Goal: Find specific page/section

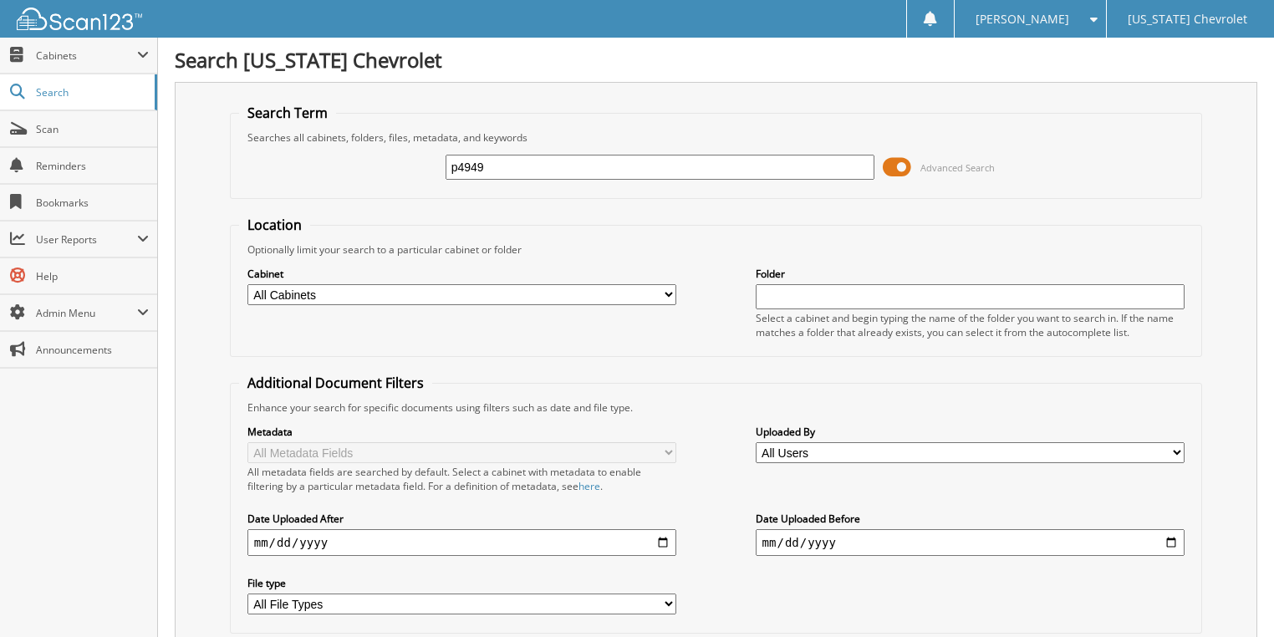
type input "p4949"
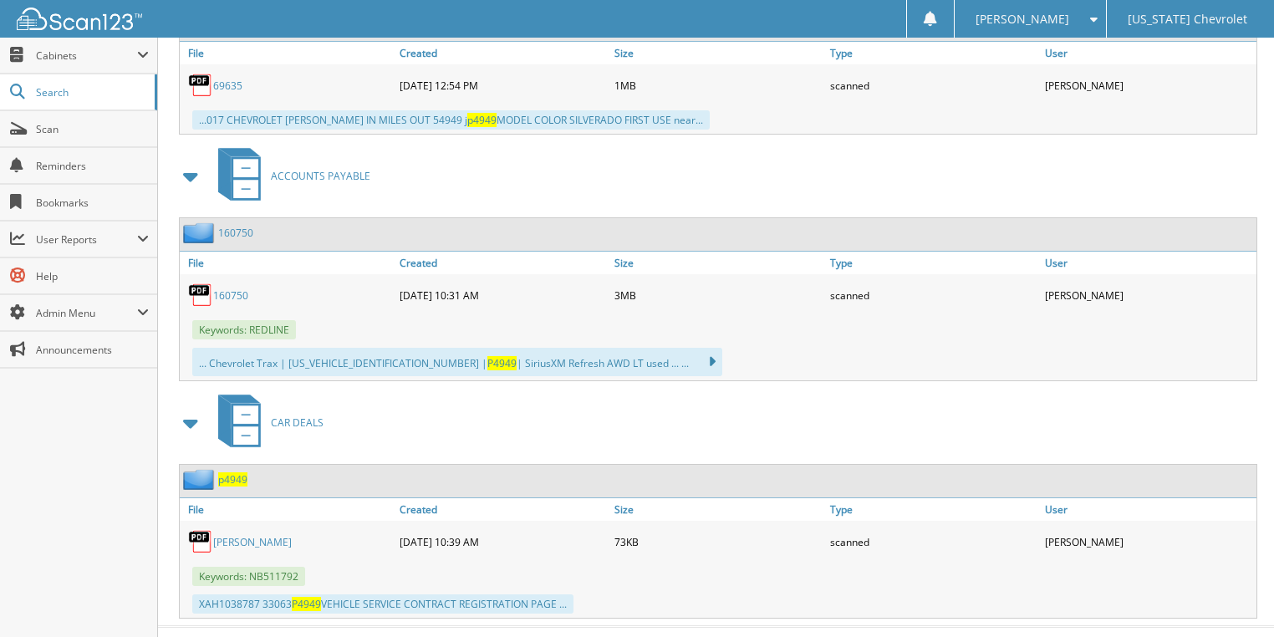
scroll to position [1123, 0]
click at [225, 534] on link "LEWIS" at bounding box center [252, 541] width 79 height 14
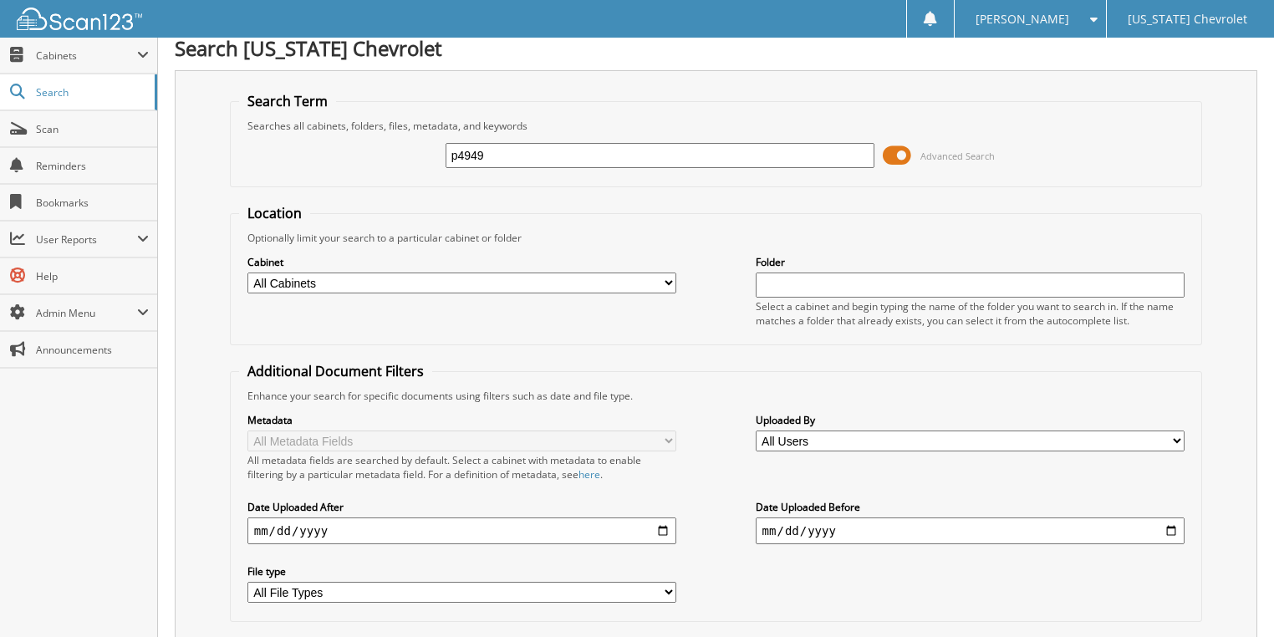
scroll to position [0, 0]
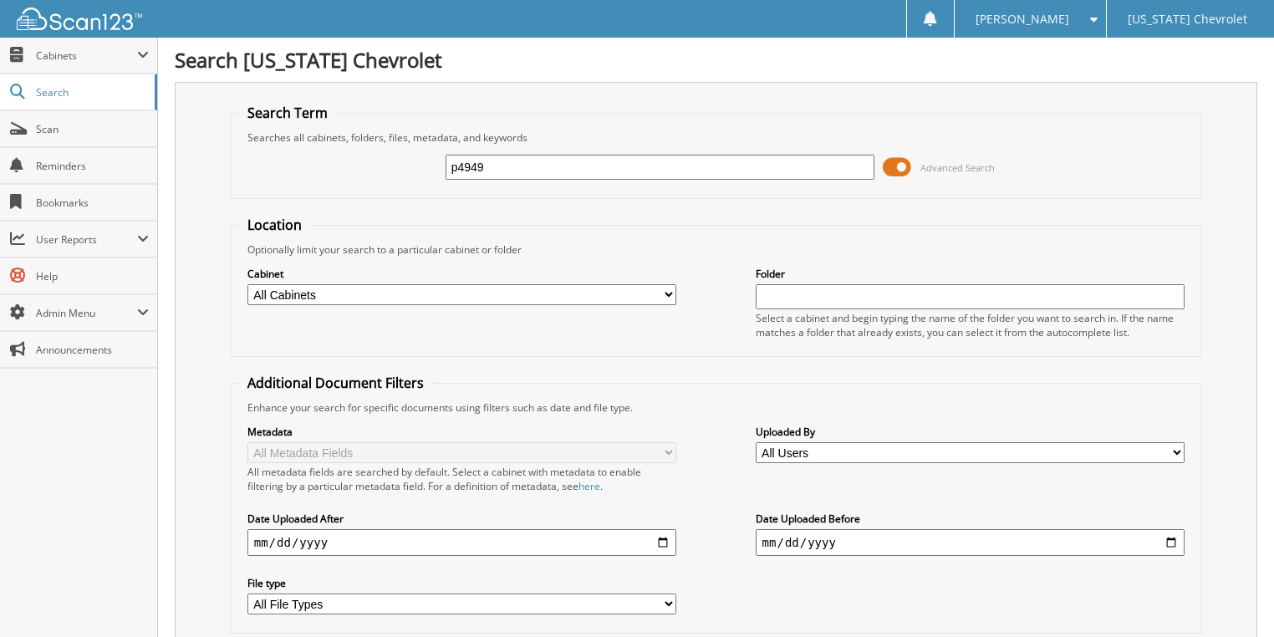
drag, startPoint x: 512, startPoint y: 169, endPoint x: 285, endPoint y: 165, distance: 226.7
click at [285, 165] on div "p4949 Advanced Search" at bounding box center [716, 167] width 955 height 45
type input "w0403"
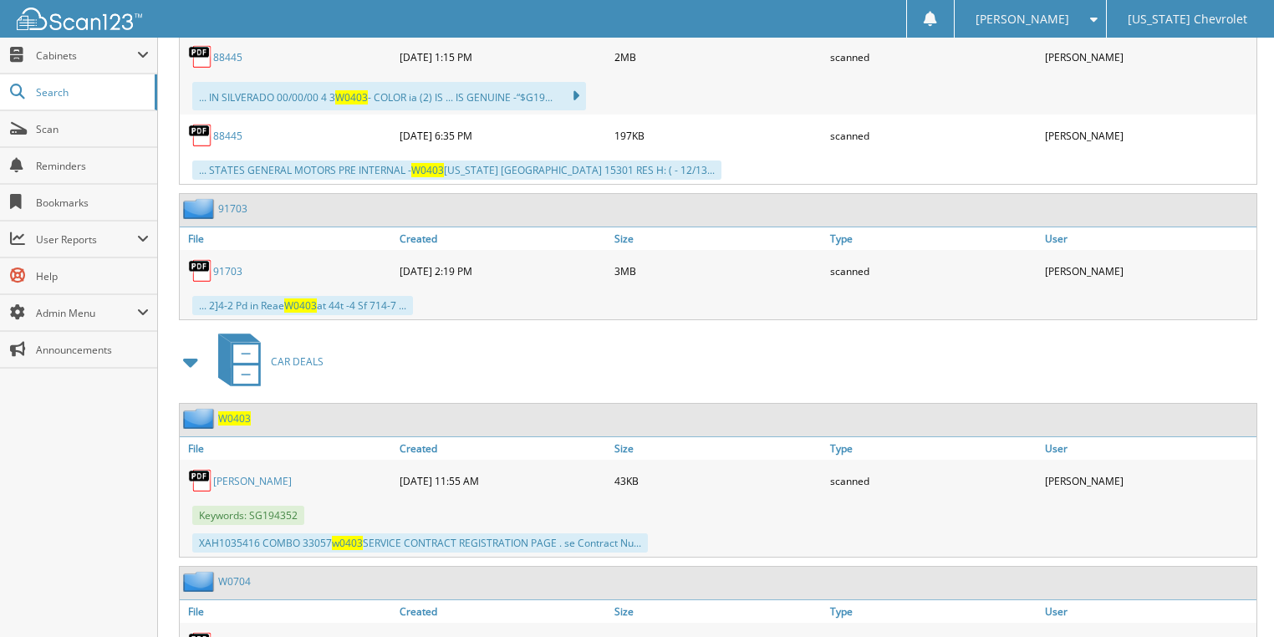
scroll to position [1739, 0]
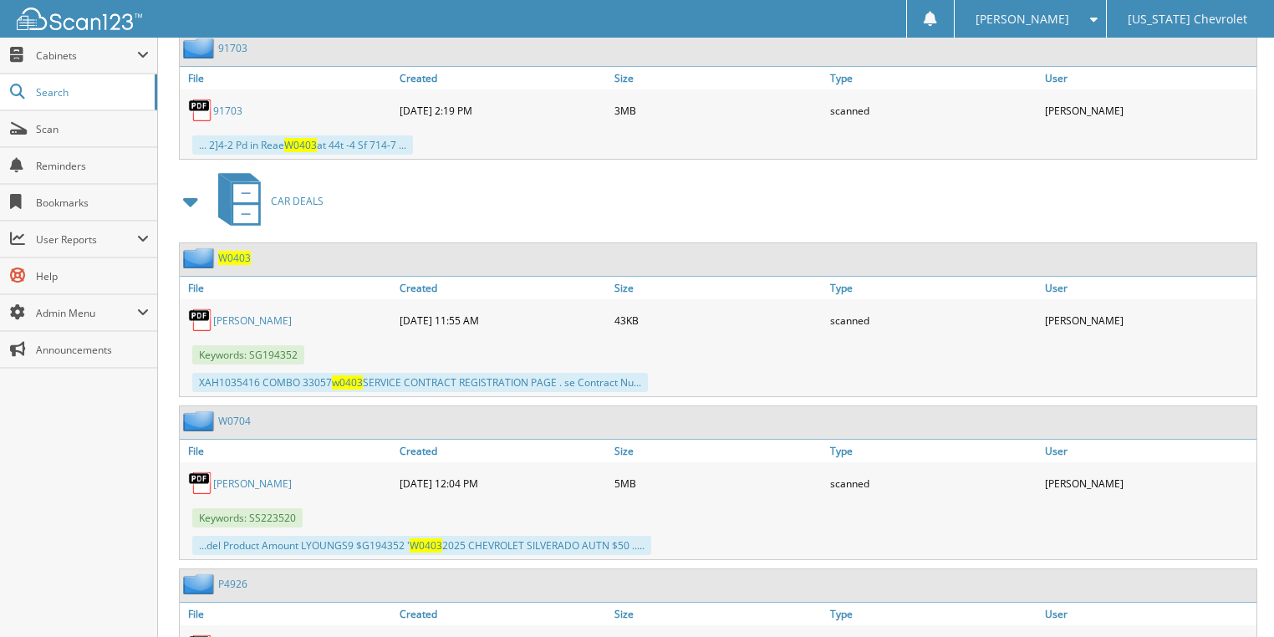
click at [231, 304] on div "[PERSON_NAME]" at bounding box center [288, 320] width 216 height 33
click at [231, 314] on link "[PERSON_NAME]" at bounding box center [252, 321] width 79 height 14
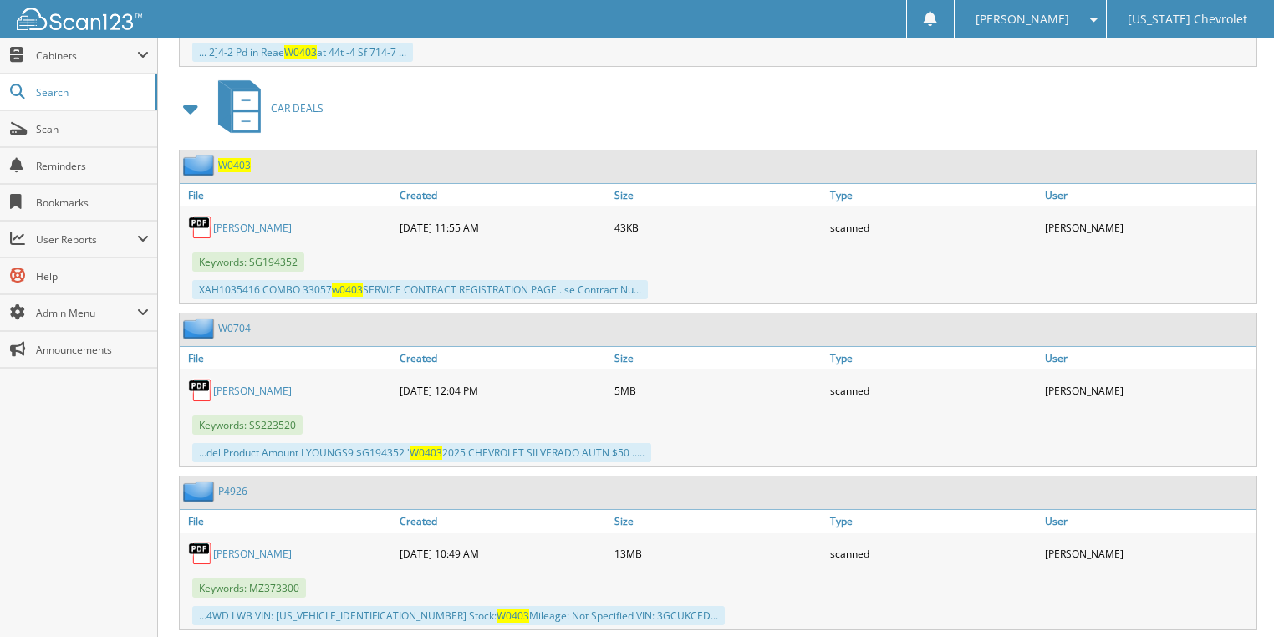
scroll to position [1698, 0]
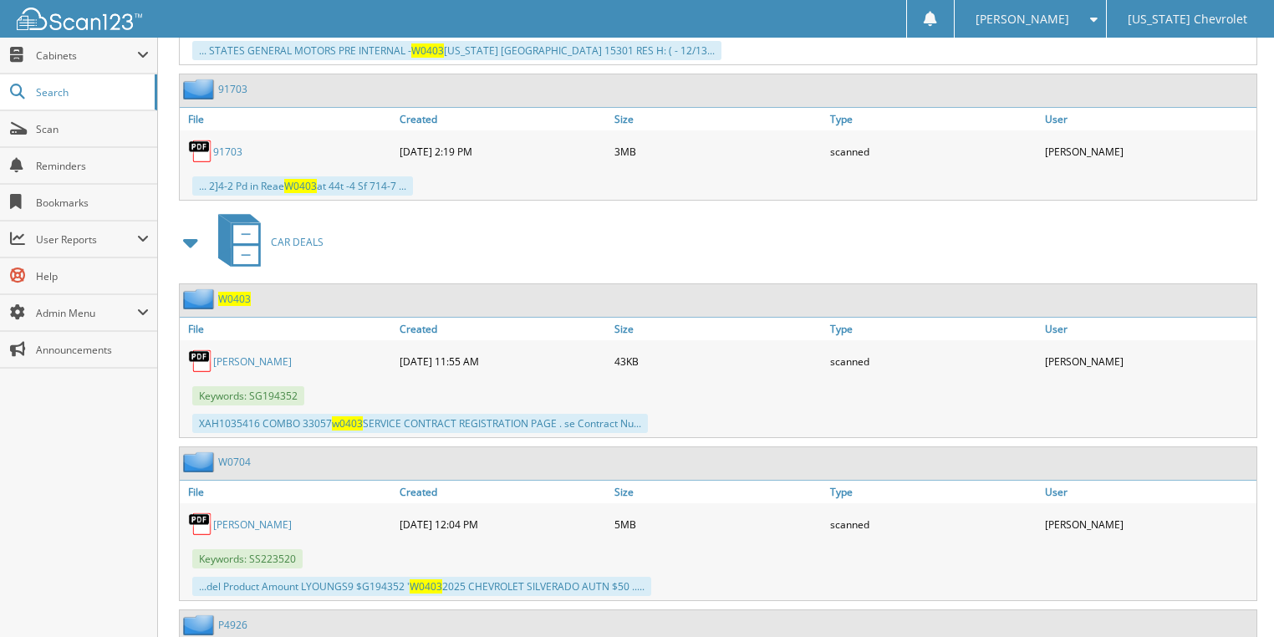
click at [241, 355] on link "BLENDA" at bounding box center [252, 362] width 79 height 14
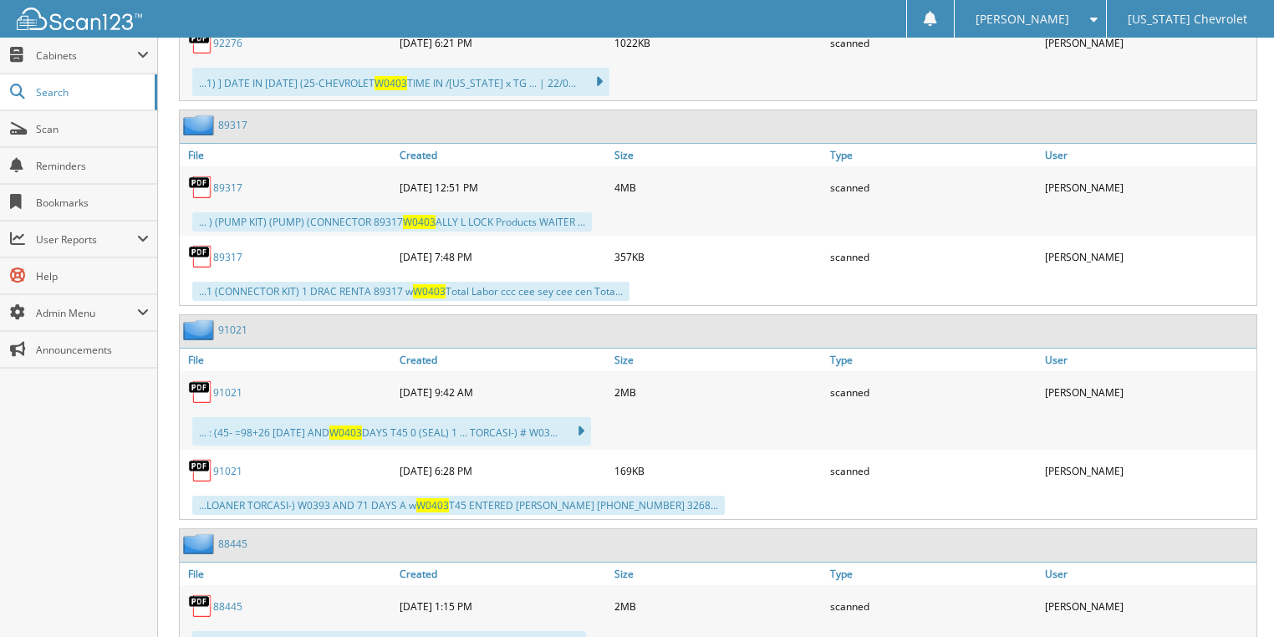
scroll to position [695, 0]
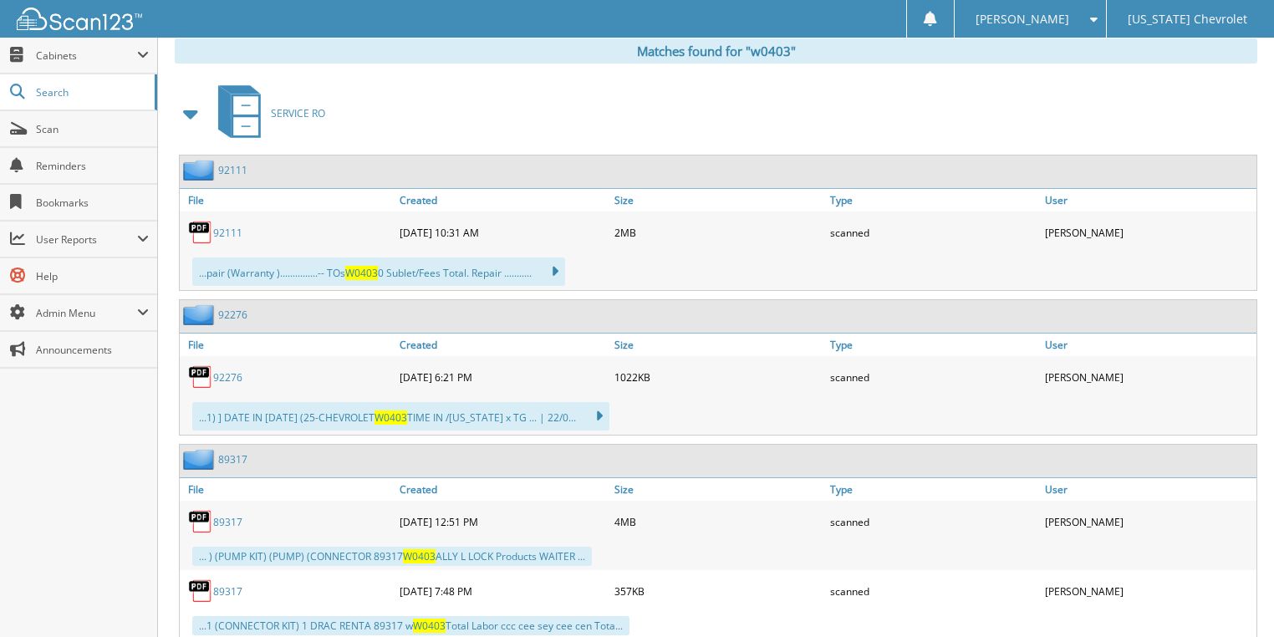
click at [228, 226] on link "92111" at bounding box center [227, 233] width 29 height 14
click at [236, 370] on link "92276" at bounding box center [227, 377] width 29 height 14
click at [231, 515] on link "89317" at bounding box center [227, 522] width 29 height 14
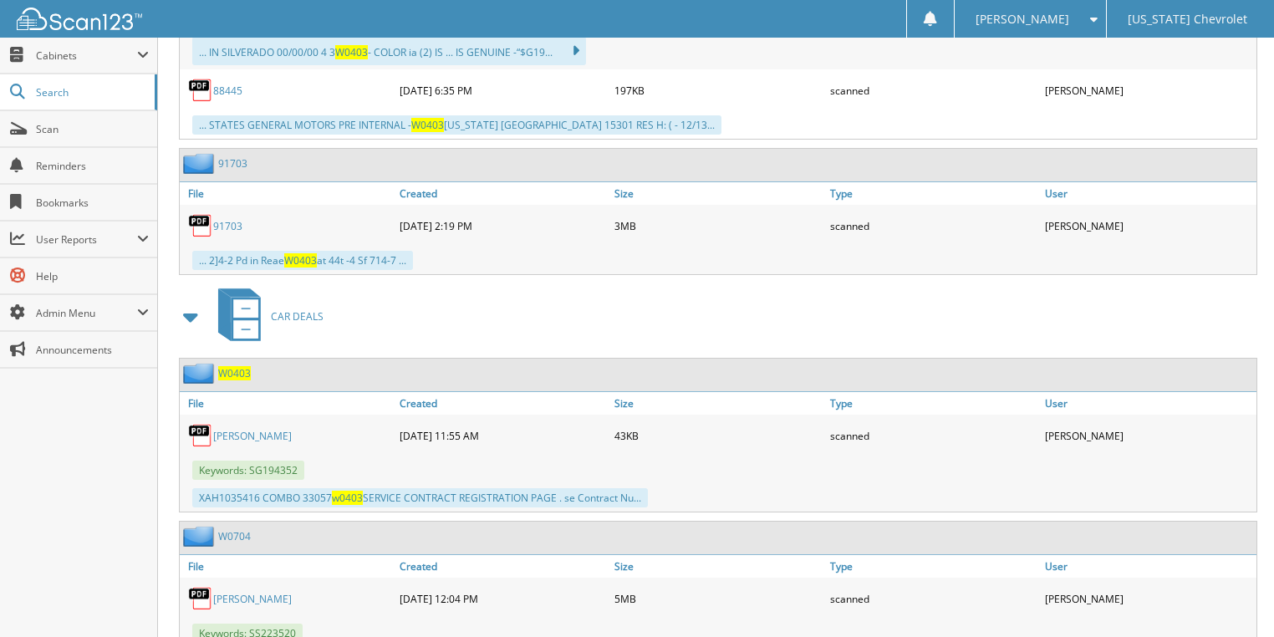
scroll to position [1632, 0]
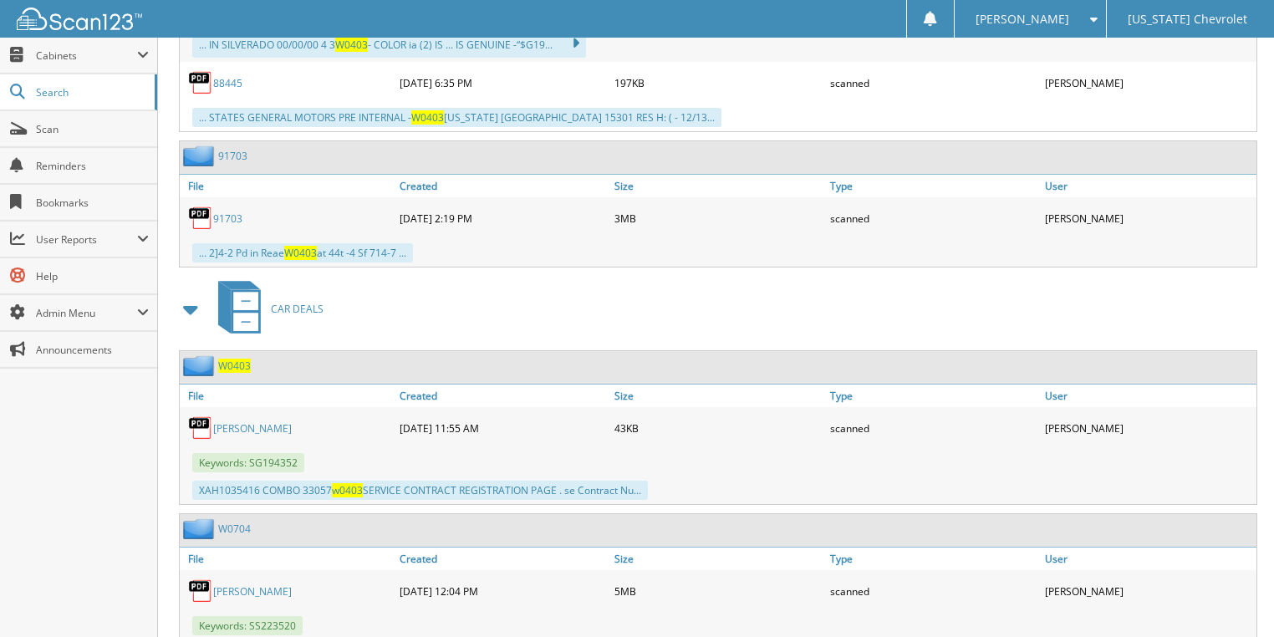
click at [234, 421] on link "BLENDA" at bounding box center [252, 428] width 79 height 14
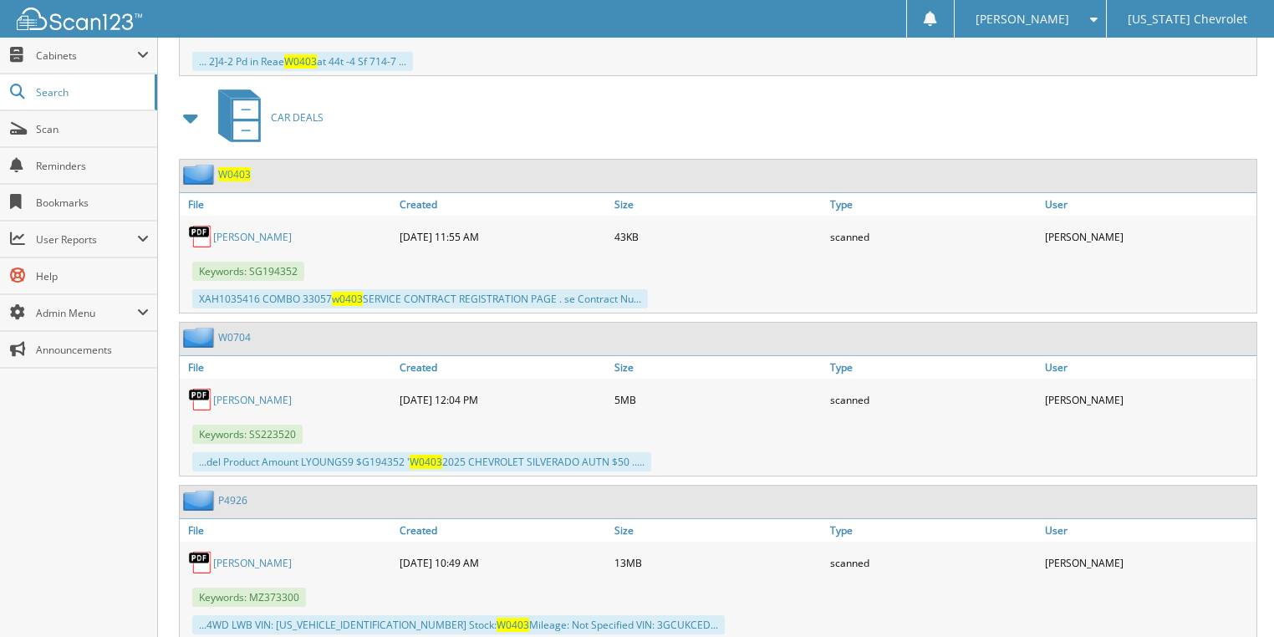
scroll to position [1832, 0]
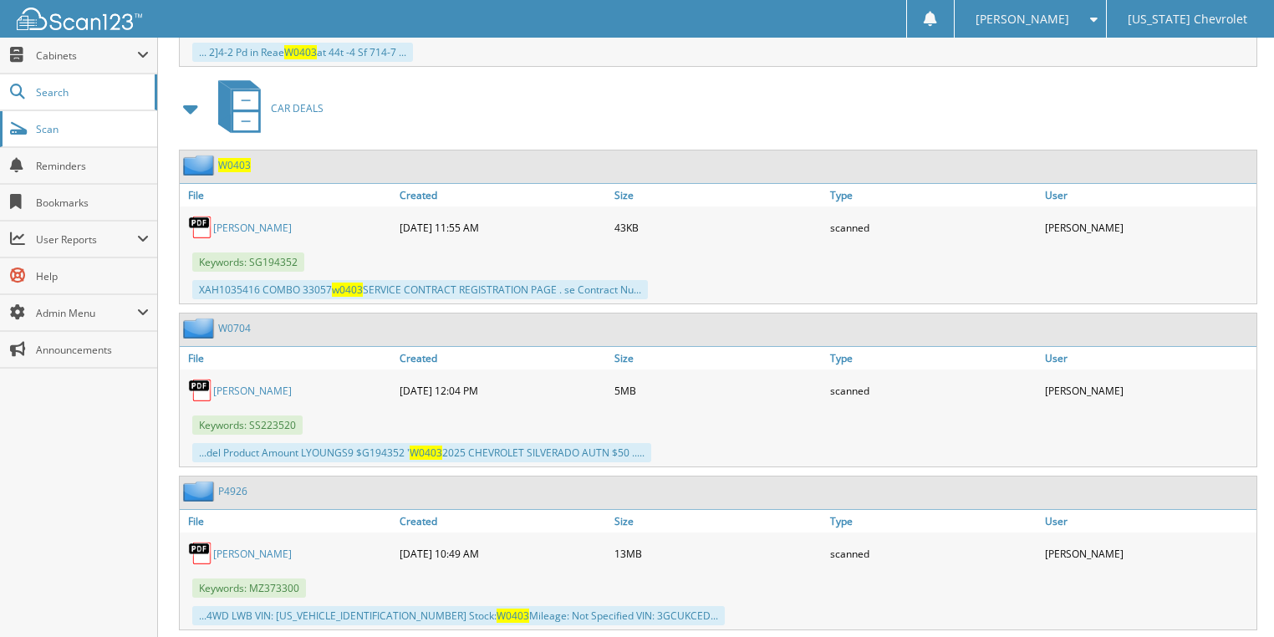
click at [122, 129] on span "Scan" at bounding box center [92, 129] width 113 height 14
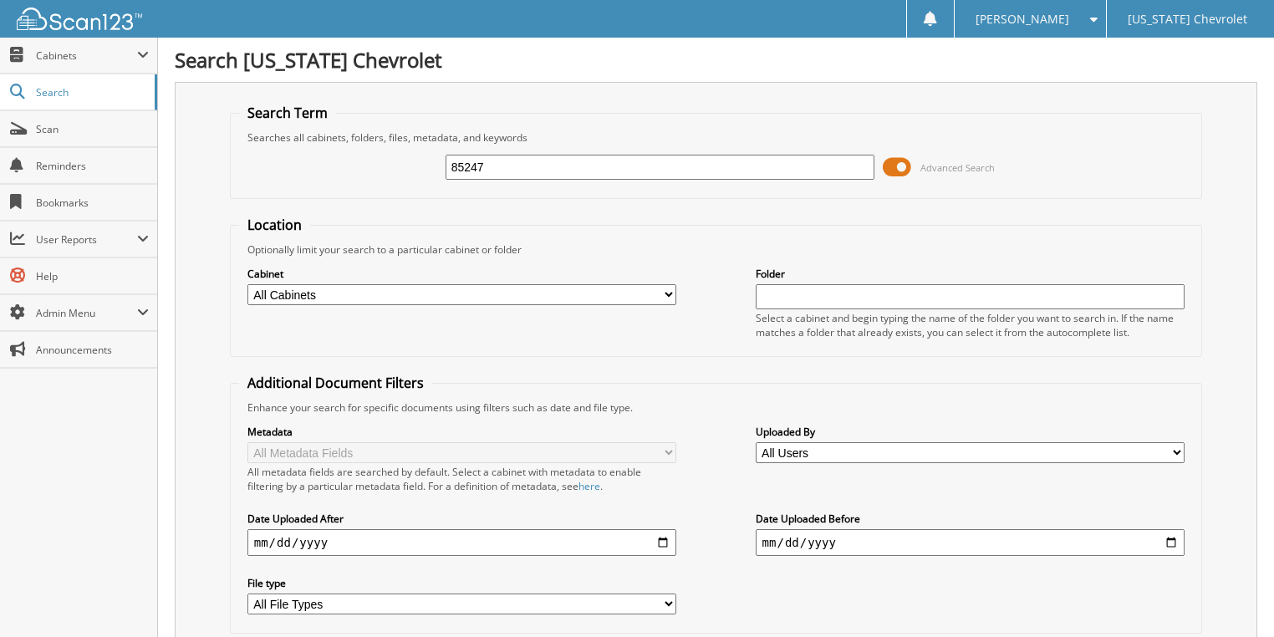
type input "85247"
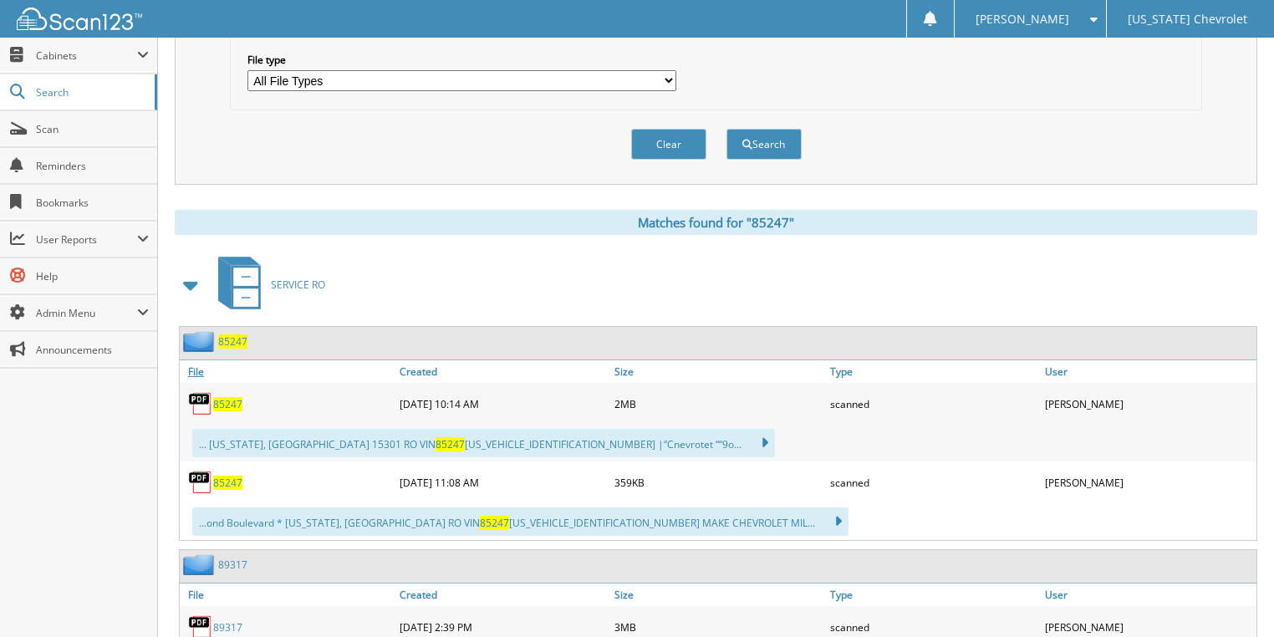
scroll to position [535, 0]
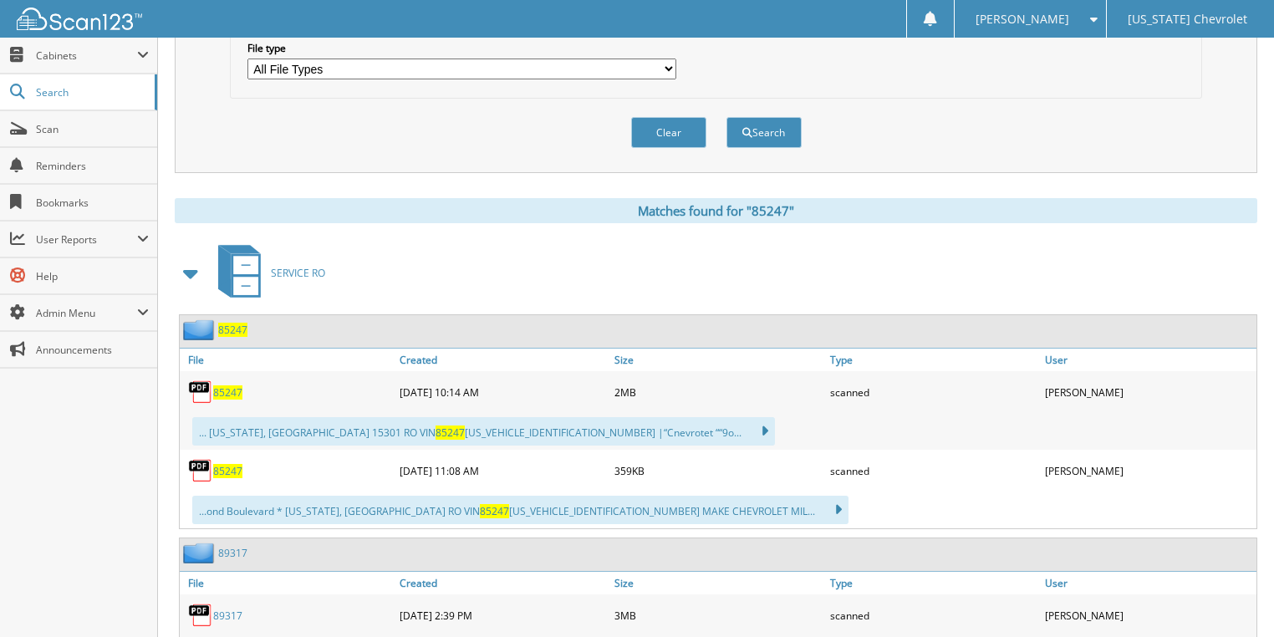
click at [234, 386] on span "85247" at bounding box center [227, 393] width 29 height 14
click at [239, 464] on span "85247" at bounding box center [227, 471] width 29 height 14
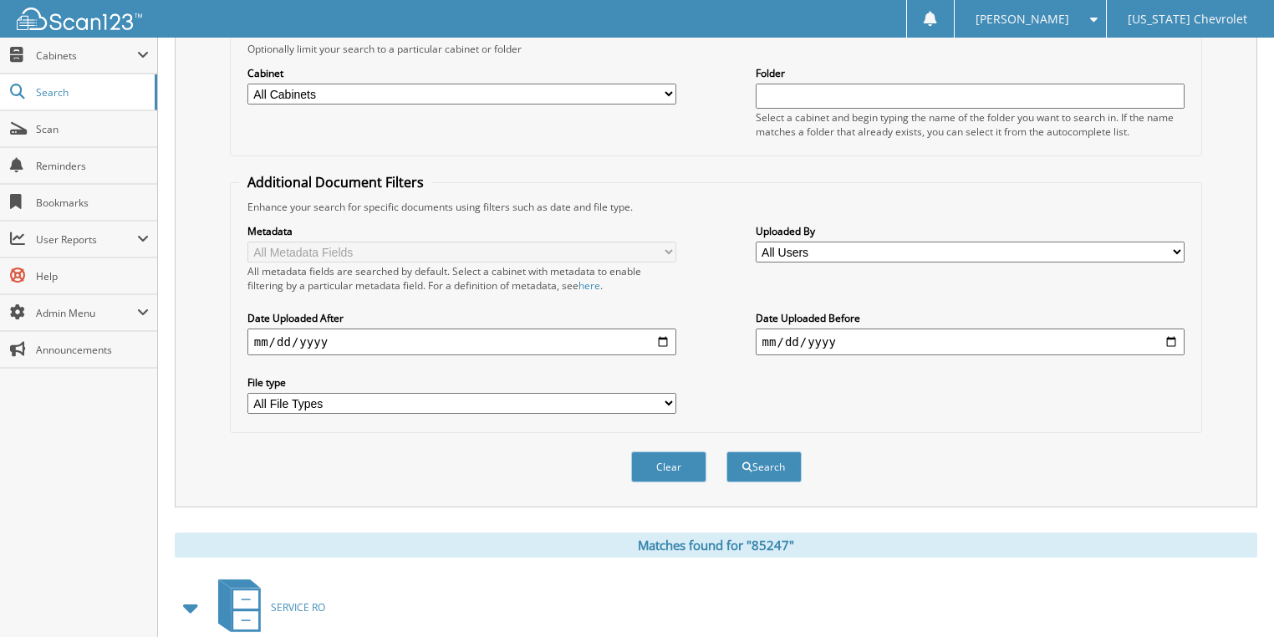
scroll to position [0, 0]
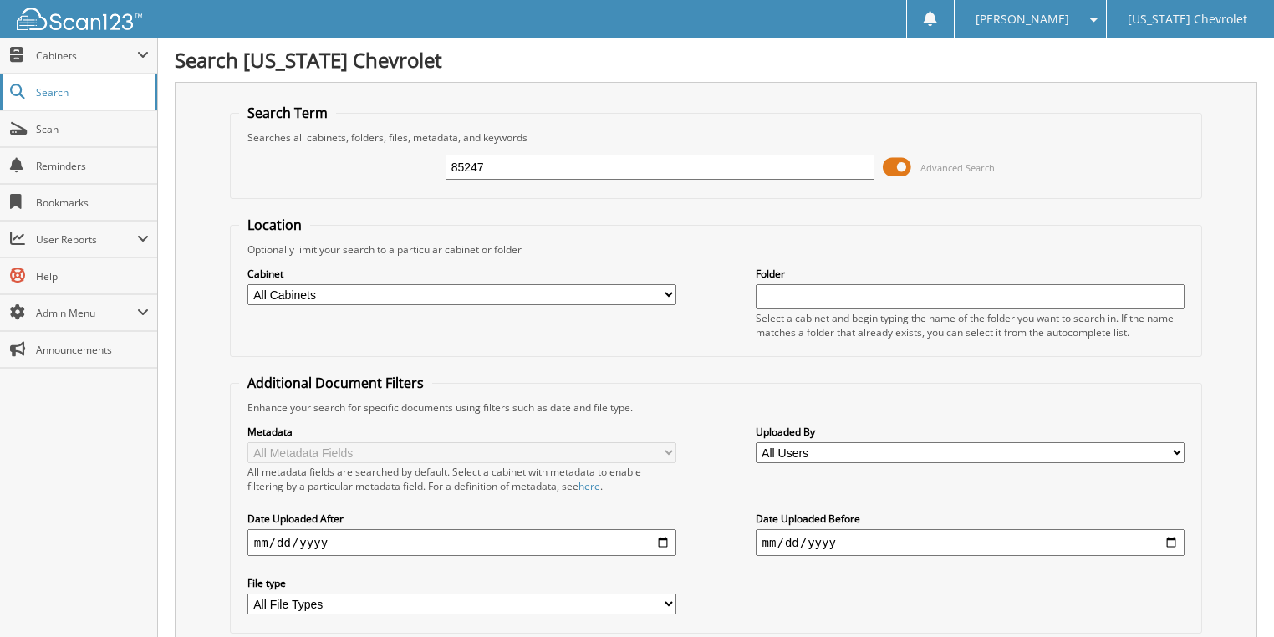
click at [122, 100] on link "Search" at bounding box center [78, 92] width 157 height 36
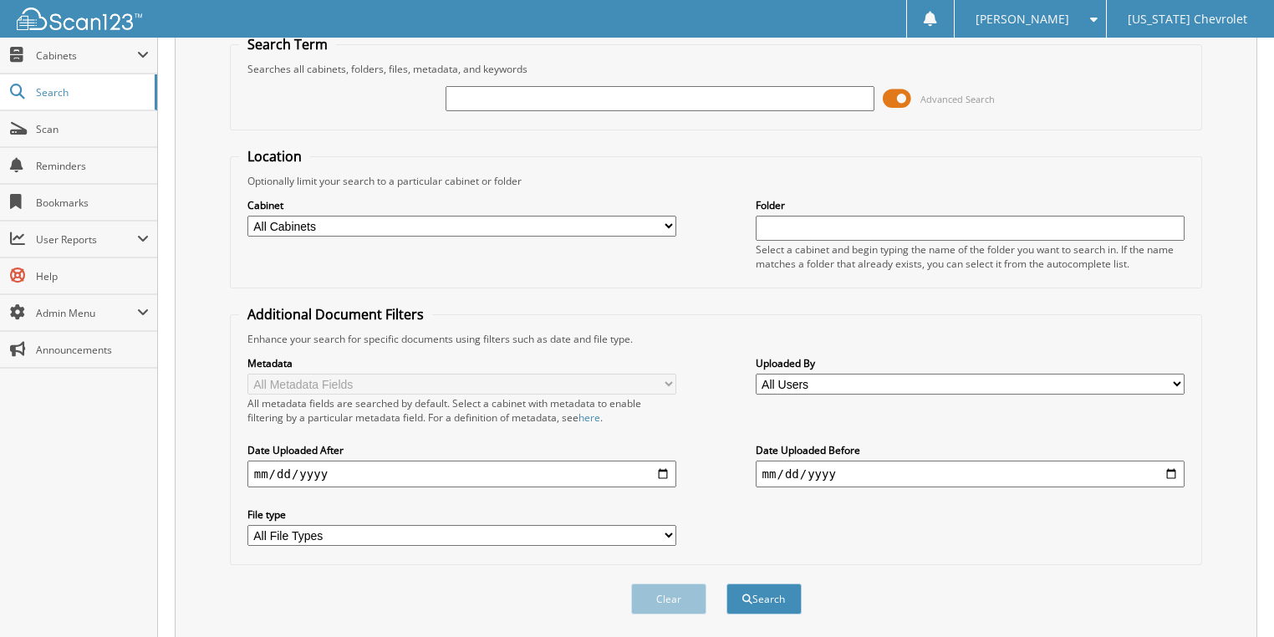
scroll to position [106, 0]
